Goal: Information Seeking & Learning: Learn about a topic

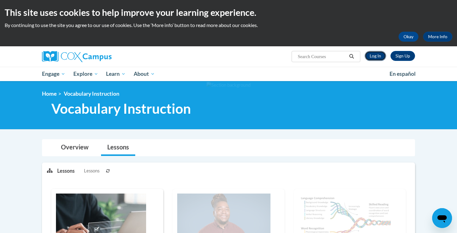
click at [378, 57] on link "Log In" at bounding box center [375, 56] width 21 height 10
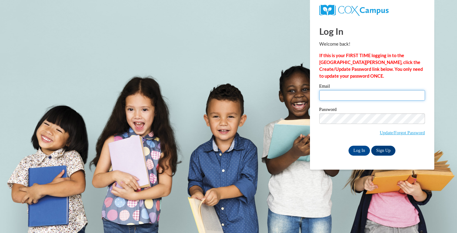
click at [335, 93] on input "Email" at bounding box center [372, 95] width 106 height 11
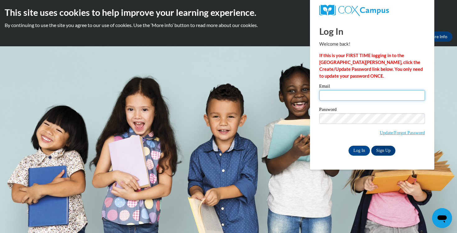
type input "mkuczkowsk@waukesha.k12.wi.us"
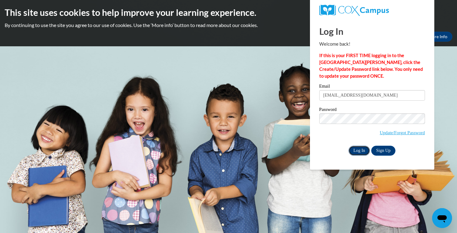
click at [359, 153] on input "Log In" at bounding box center [359, 151] width 22 height 10
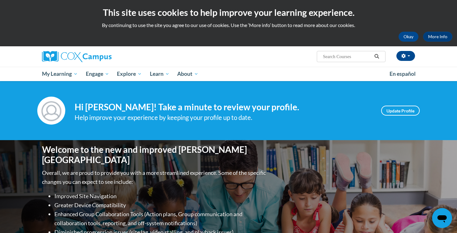
click at [338, 57] on input "Search..." at bounding box center [347, 56] width 50 height 7
type input "vocab"
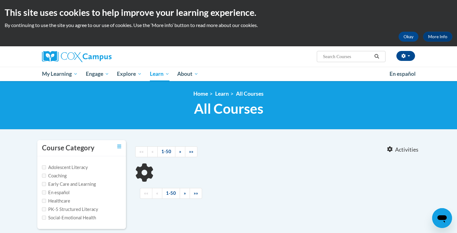
type input "vocab"
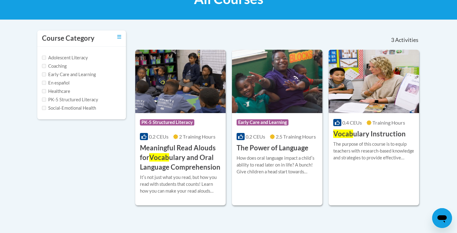
scroll to position [112, 0]
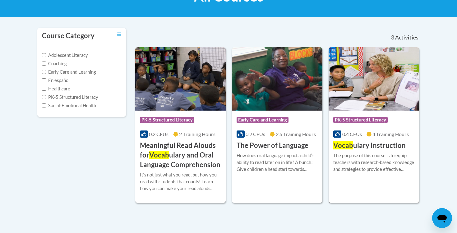
click at [356, 162] on div "The purpose of this course is to equip teachers with research-based knowledge a…" at bounding box center [373, 162] width 81 height 21
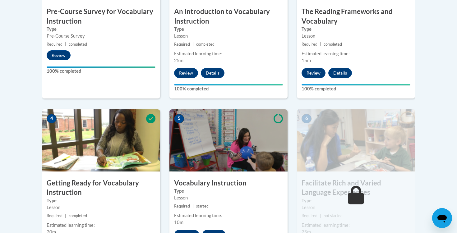
scroll to position [393, 0]
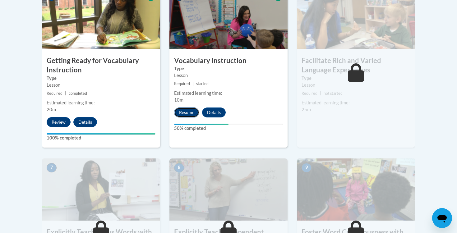
click at [193, 115] on button "Resume" at bounding box center [186, 113] width 25 height 10
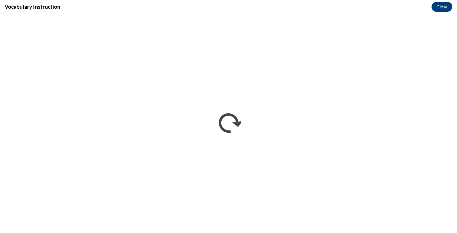
scroll to position [0, 0]
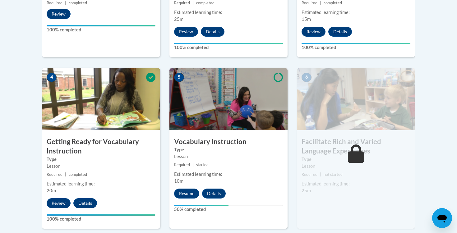
scroll to position [325, 0]
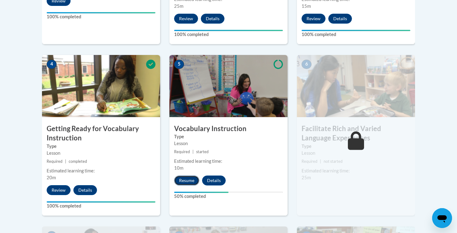
click at [185, 179] on button "Resume" at bounding box center [186, 181] width 25 height 10
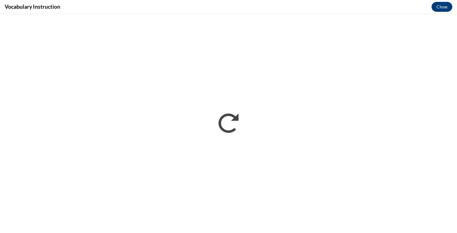
scroll to position [0, 0]
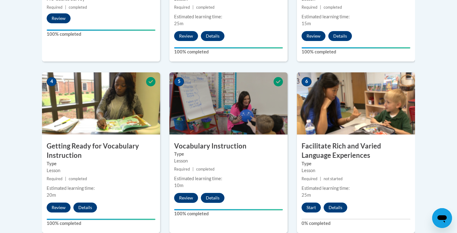
scroll to position [324, 0]
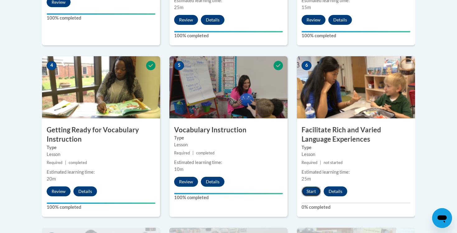
click at [314, 194] on button "Start" at bounding box center [310, 191] width 19 height 10
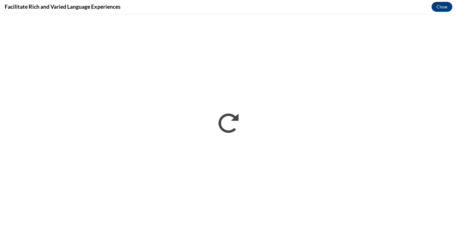
scroll to position [0, 0]
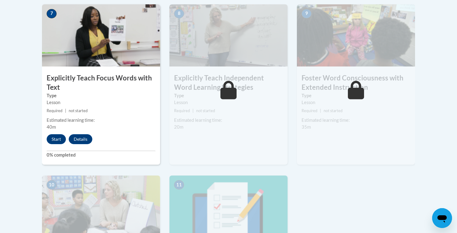
scroll to position [509, 0]
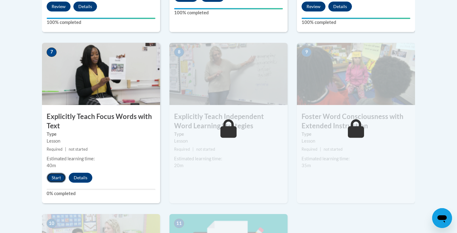
click at [57, 178] on button "Start" at bounding box center [56, 178] width 19 height 10
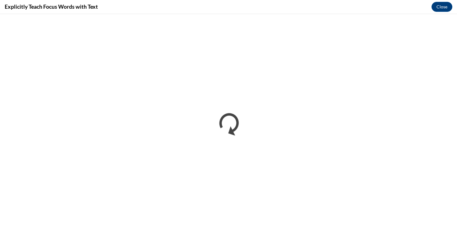
scroll to position [0, 0]
